Goal: Navigation & Orientation: Find specific page/section

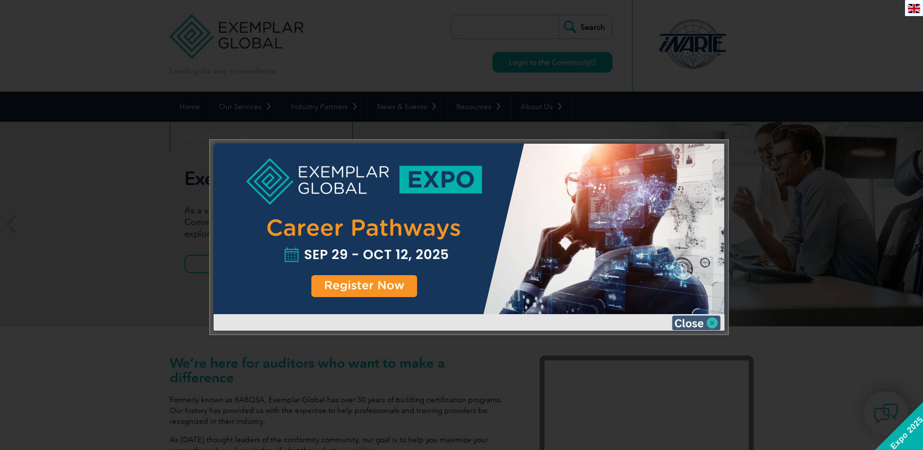
click at [689, 321] on img at bounding box center [696, 322] width 49 height 15
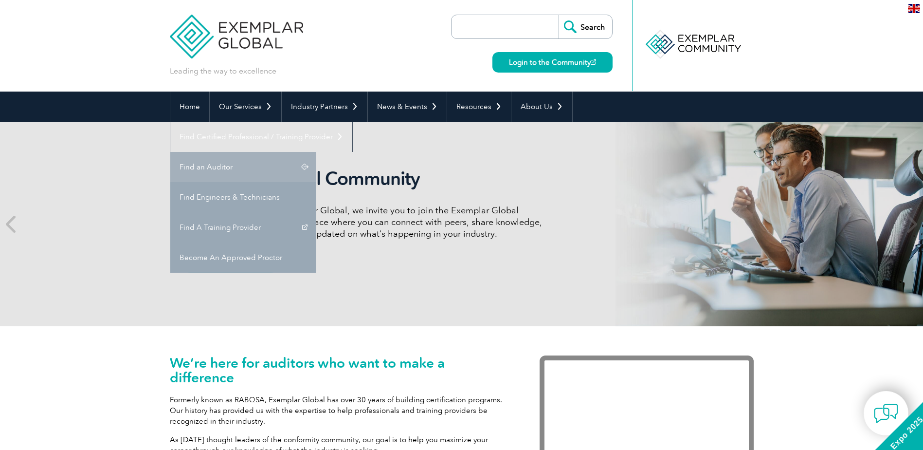
click at [316, 152] on link "Find an Auditor" at bounding box center [243, 167] width 146 height 30
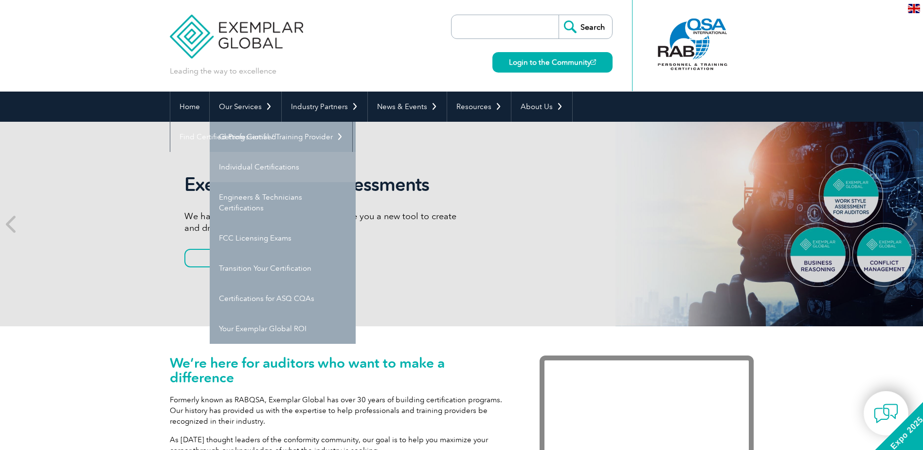
click at [295, 176] on link "Individual Certifications" at bounding box center [283, 167] width 146 height 30
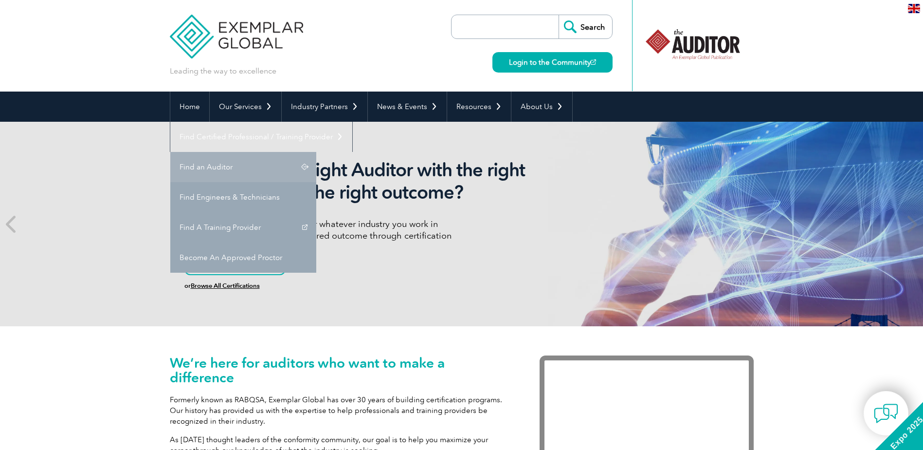
click at [316, 152] on link "Find an Auditor" at bounding box center [243, 167] width 146 height 30
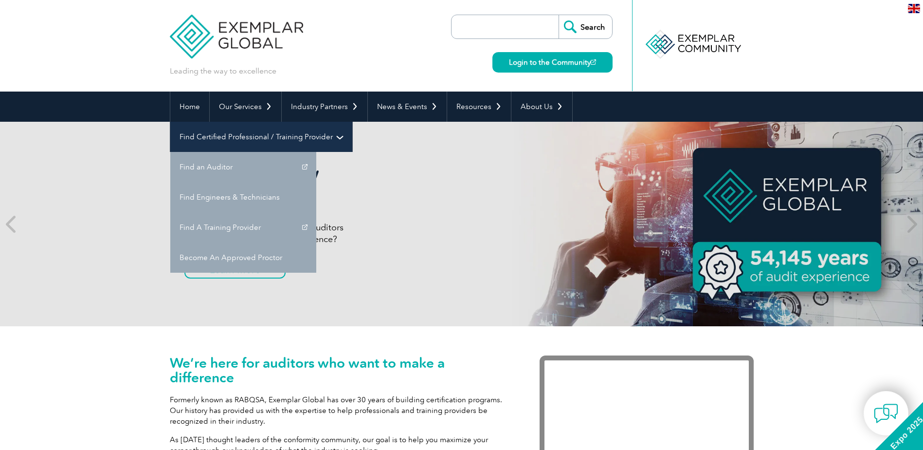
click at [352, 122] on link "Find Certified Professional / Training Provider" at bounding box center [261, 137] width 182 height 30
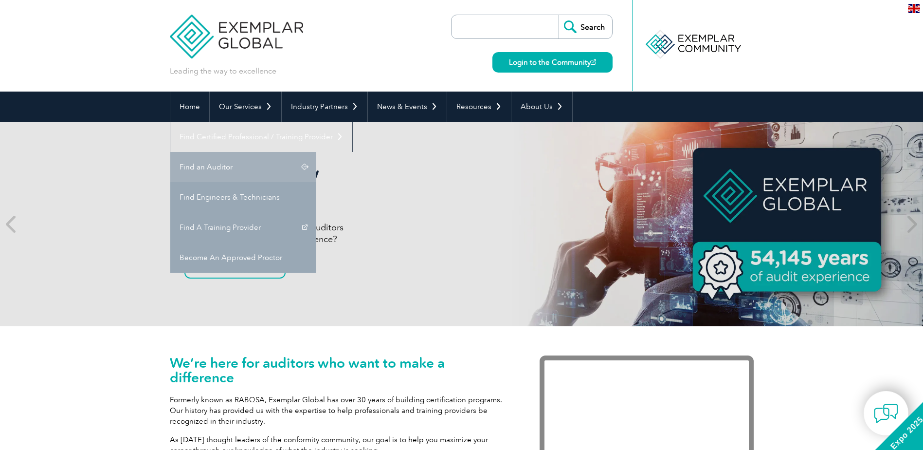
click at [316, 152] on link "Find an Auditor" at bounding box center [243, 167] width 146 height 30
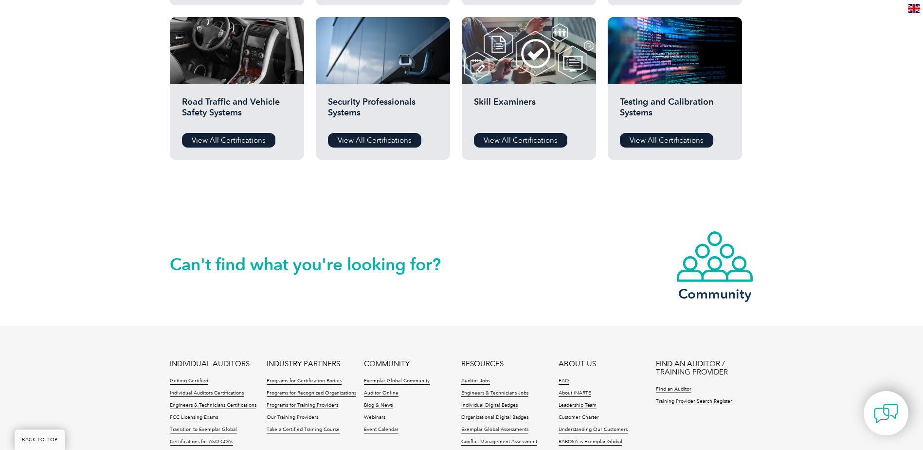
scroll to position [956, 0]
